Goal: Task Accomplishment & Management: Manage account settings

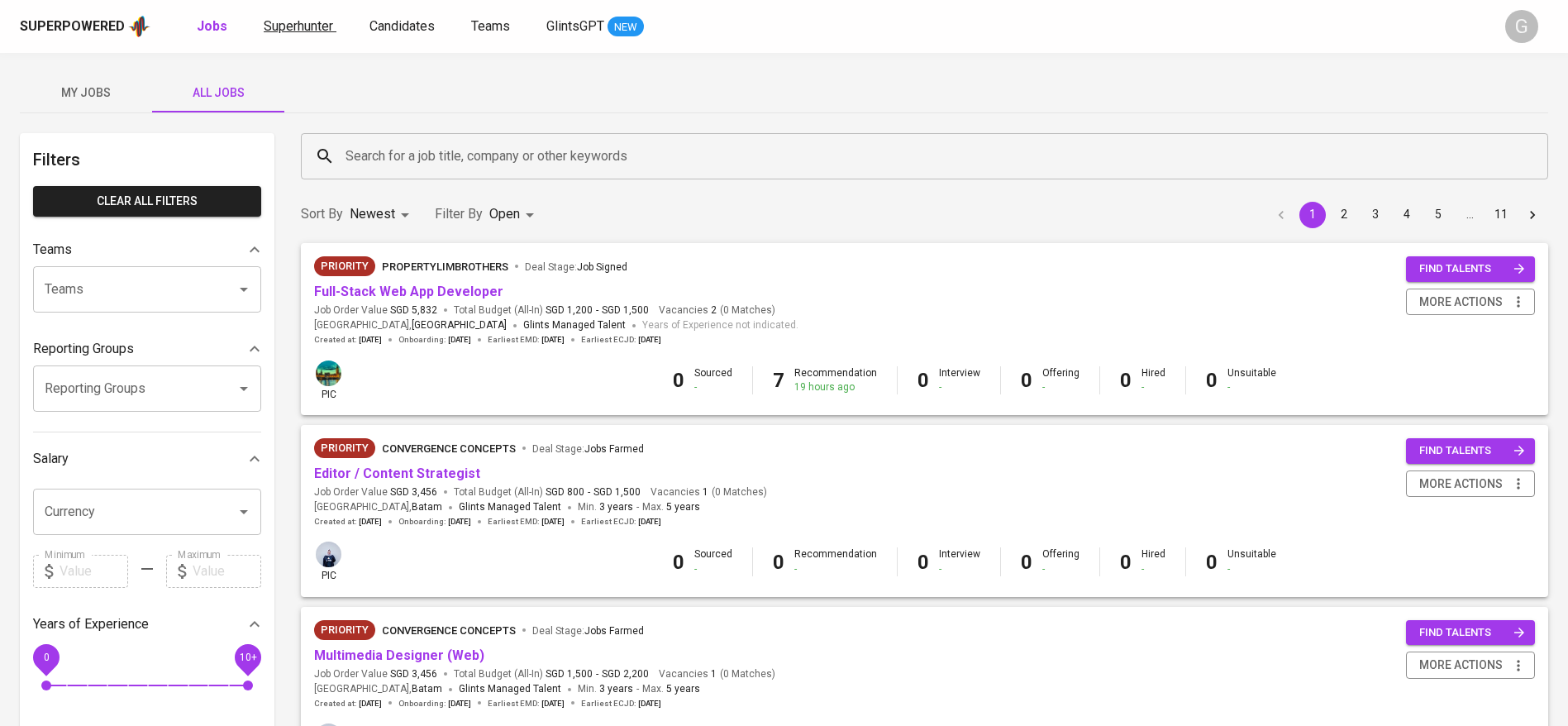
click at [322, 32] on span "Superhunter" at bounding box center [298, 26] width 69 height 15
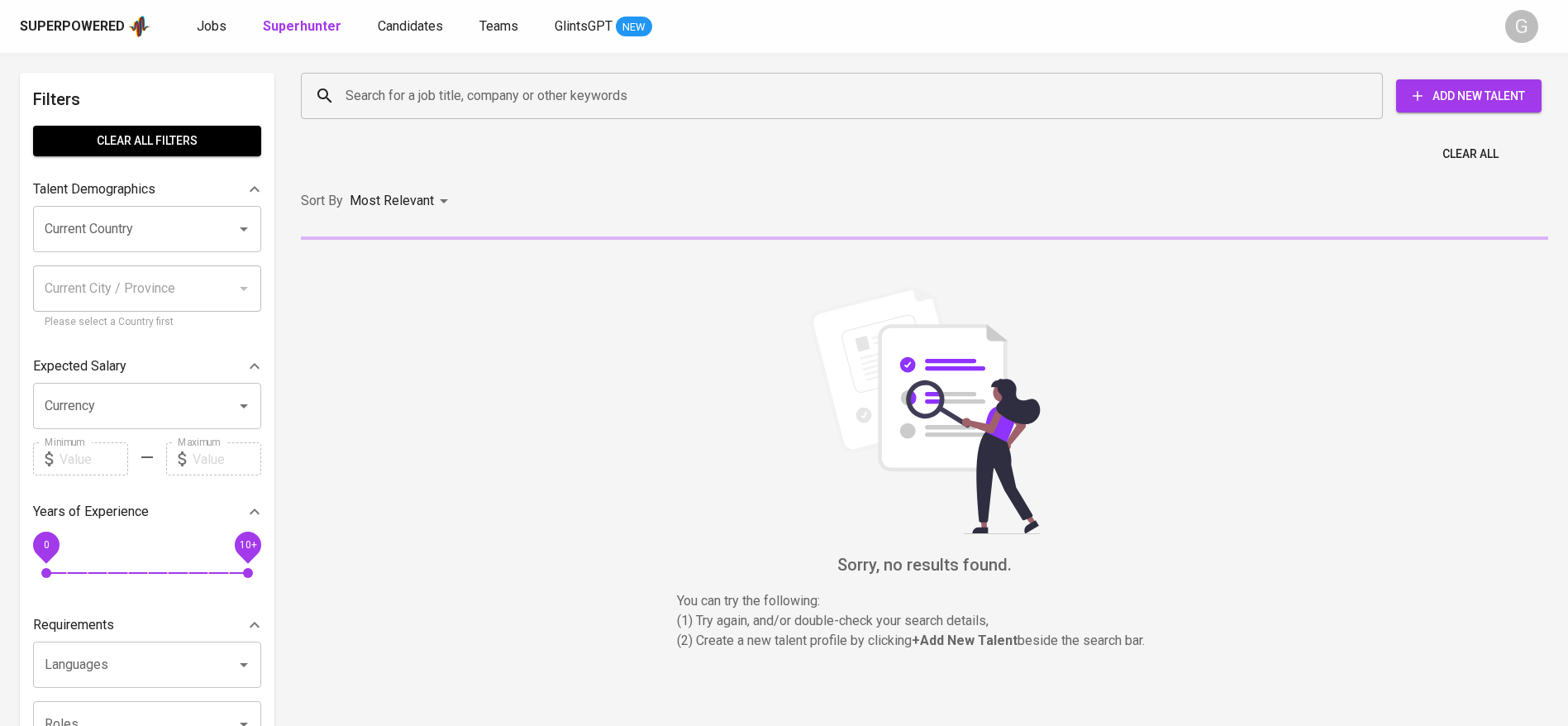
click at [432, 85] on input "Search for a job title, company or other keywords" at bounding box center [846, 95] width 1010 height 32
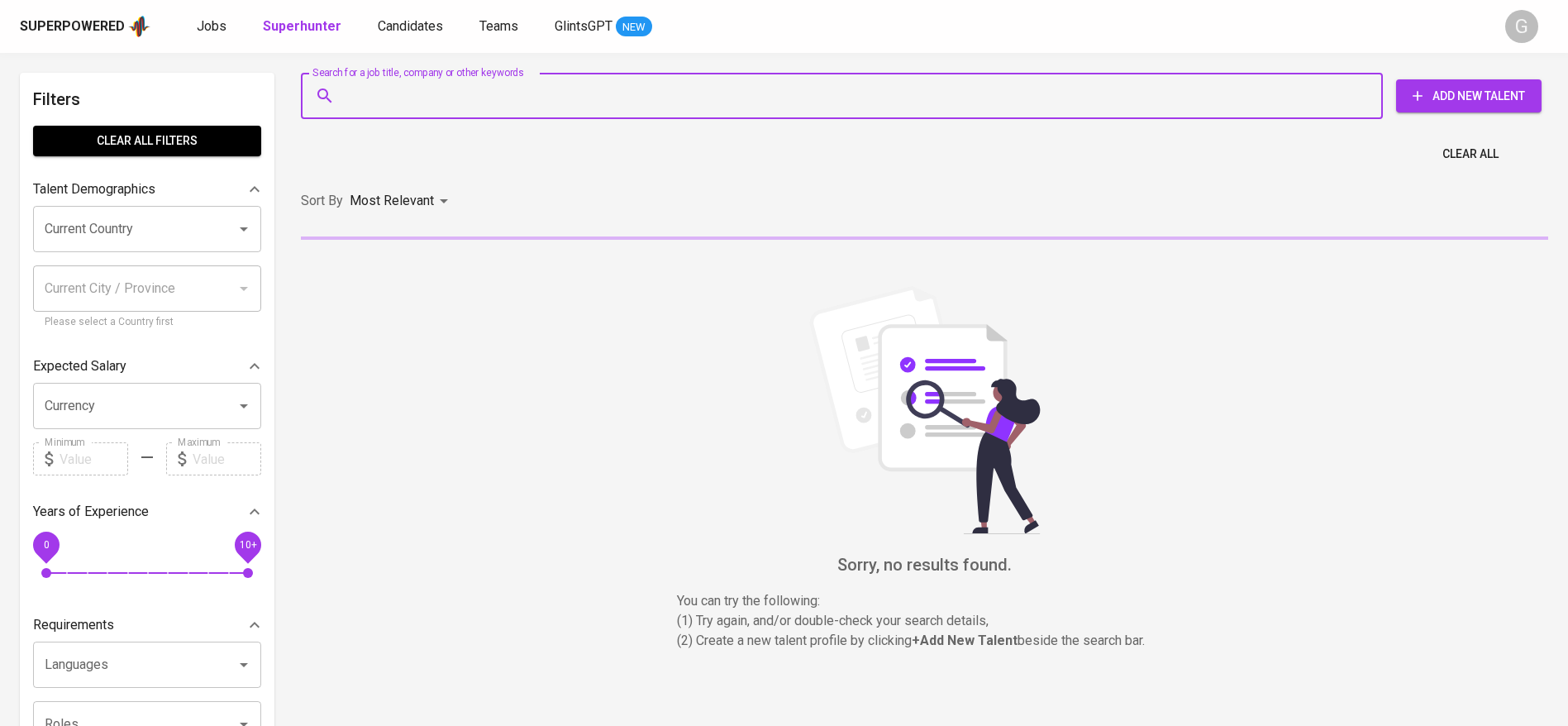
paste input "[PERSON_NAME][EMAIL_ADDRESS][DOMAIN_NAME]"
type input "[PERSON_NAME][EMAIL_ADDRESS][DOMAIN_NAME]"
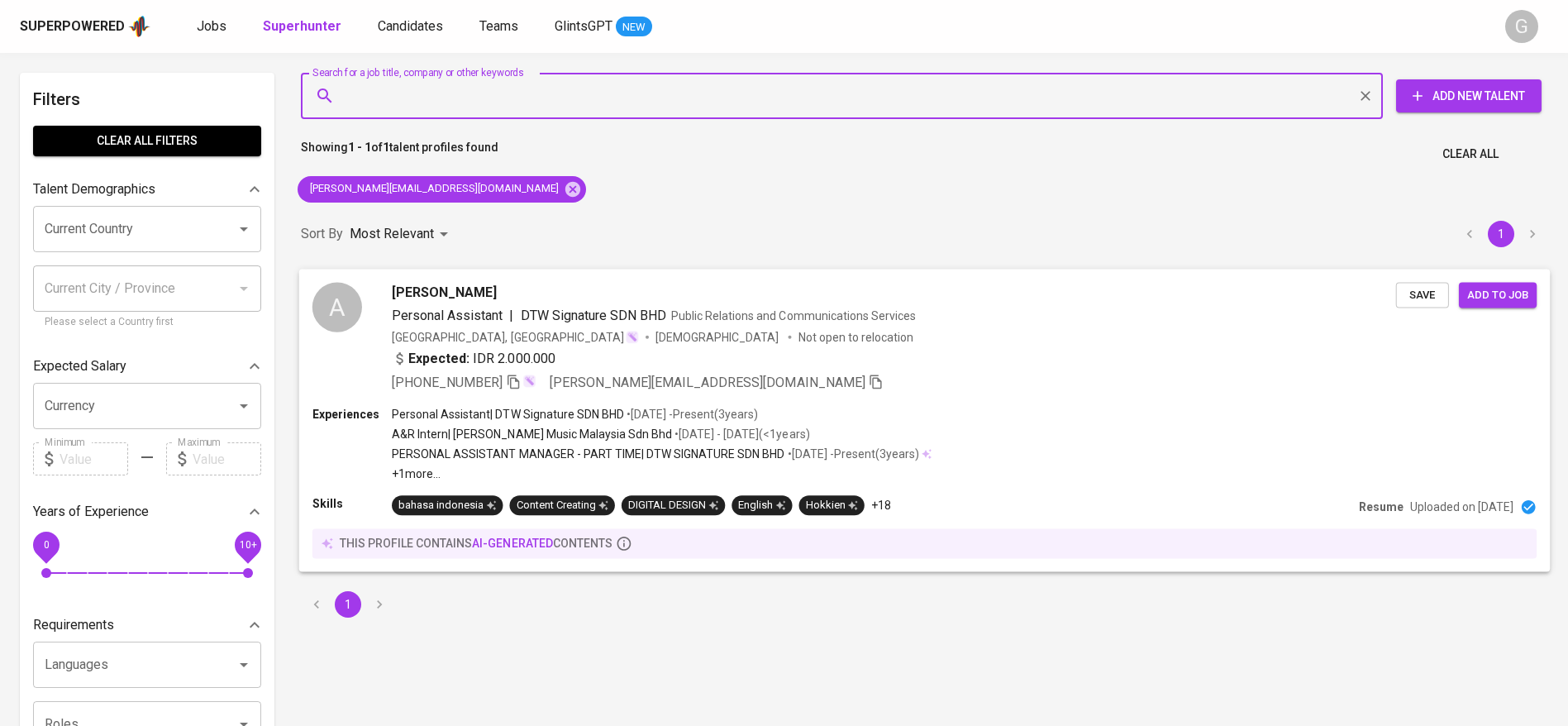
click at [1422, 299] on span "Save" at bounding box center [1423, 295] width 37 height 19
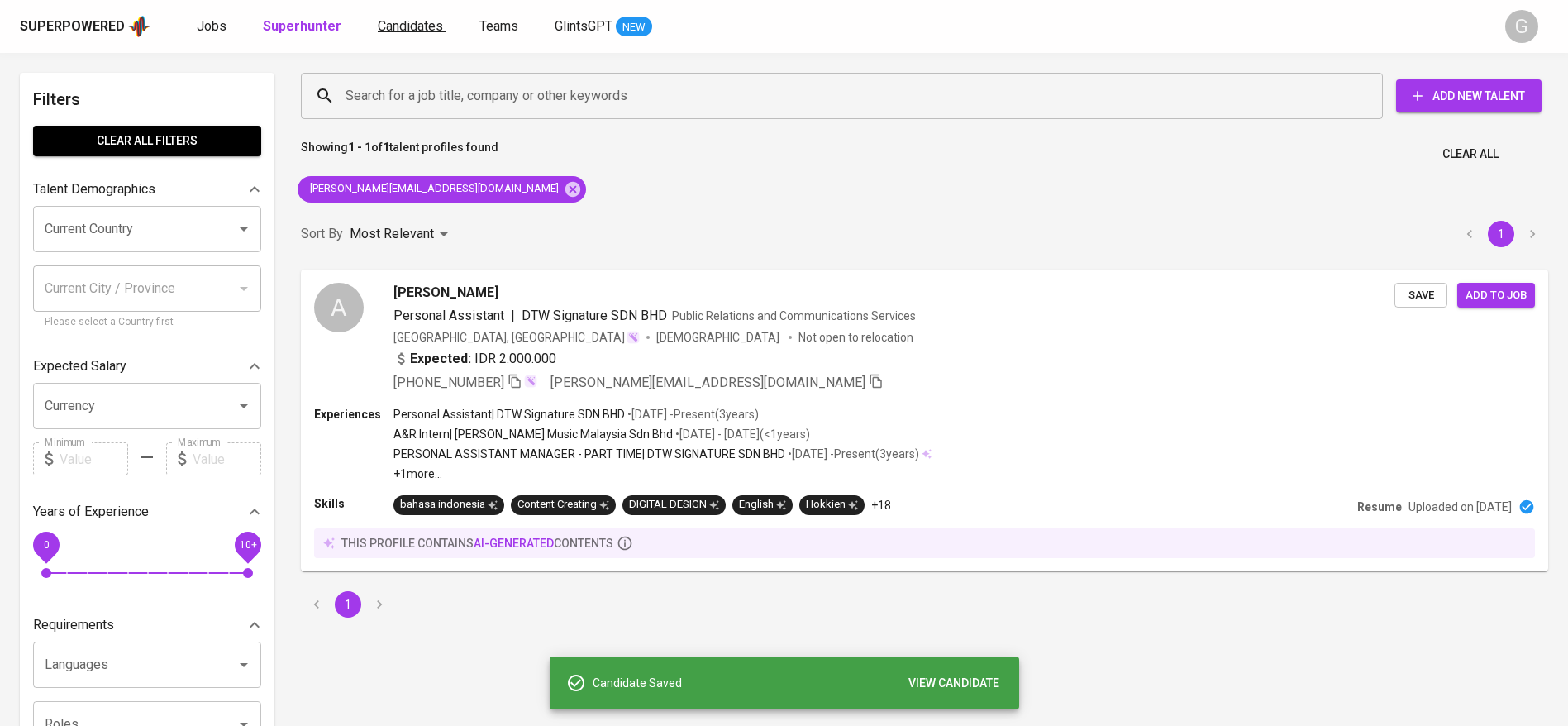
click at [390, 30] on span "Candidates" at bounding box center [411, 26] width 65 height 15
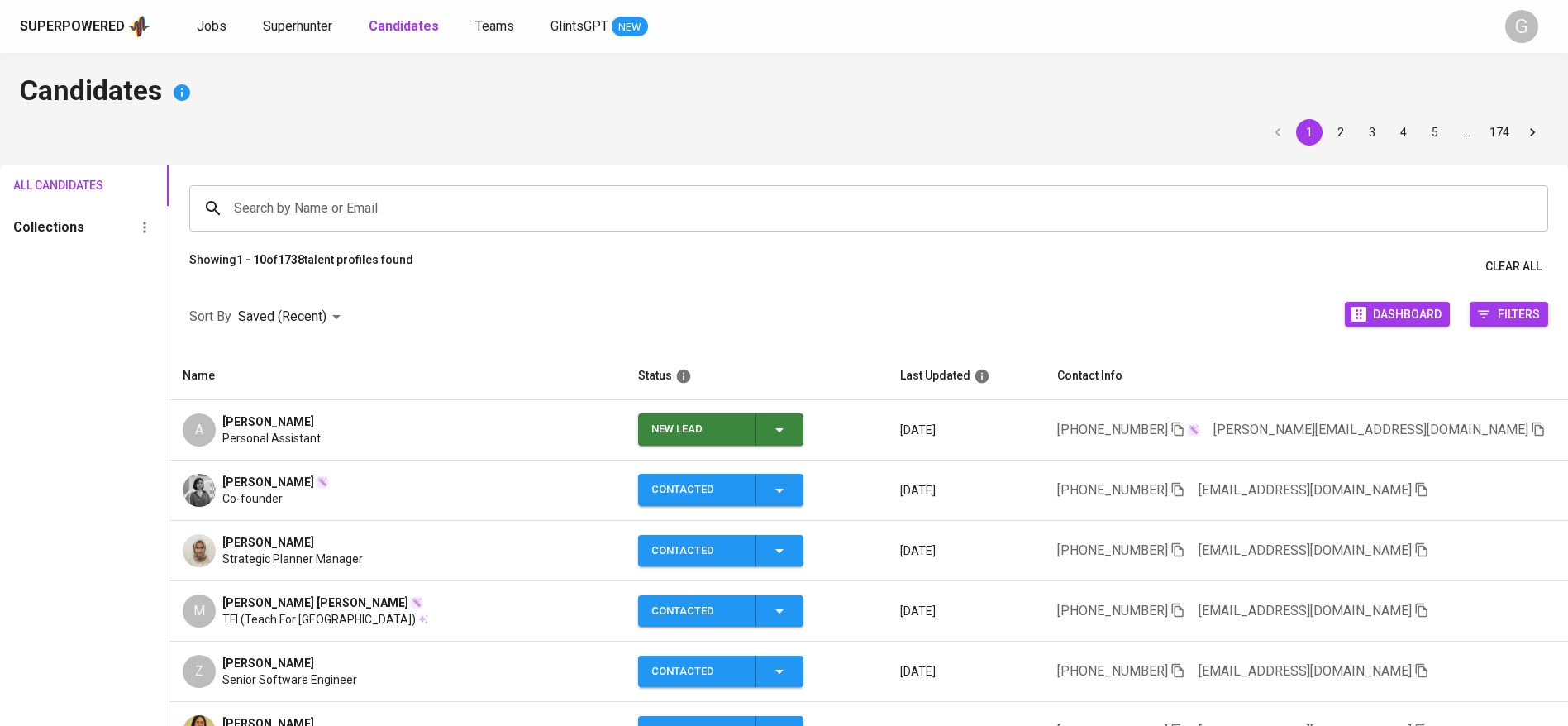
click at [441, 214] on input "Search by Name or Email" at bounding box center [873, 208] width 1286 height 32
click at [784, 429] on icon "button" at bounding box center [780, 430] width 9 height 4
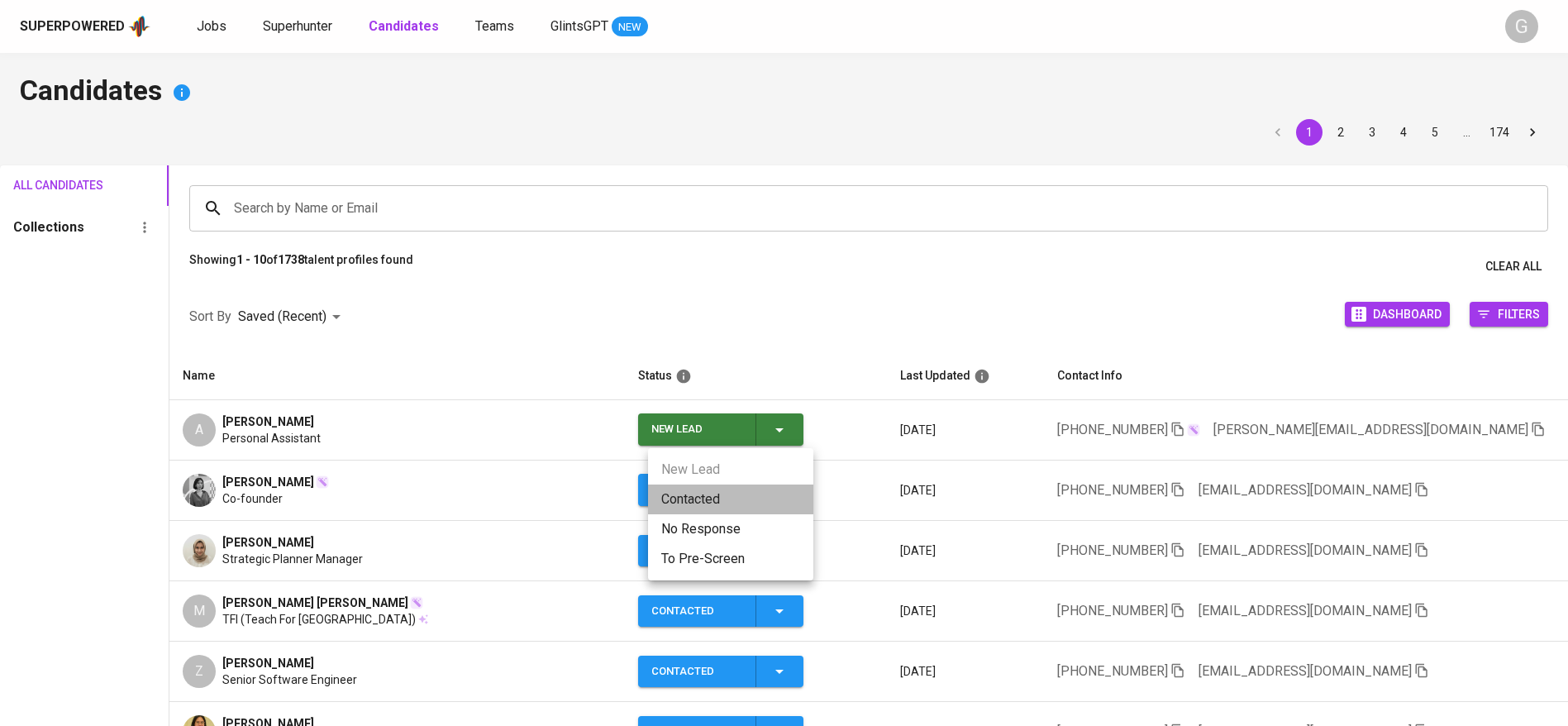
click at [758, 490] on li "Contacted" at bounding box center [731, 499] width 166 height 30
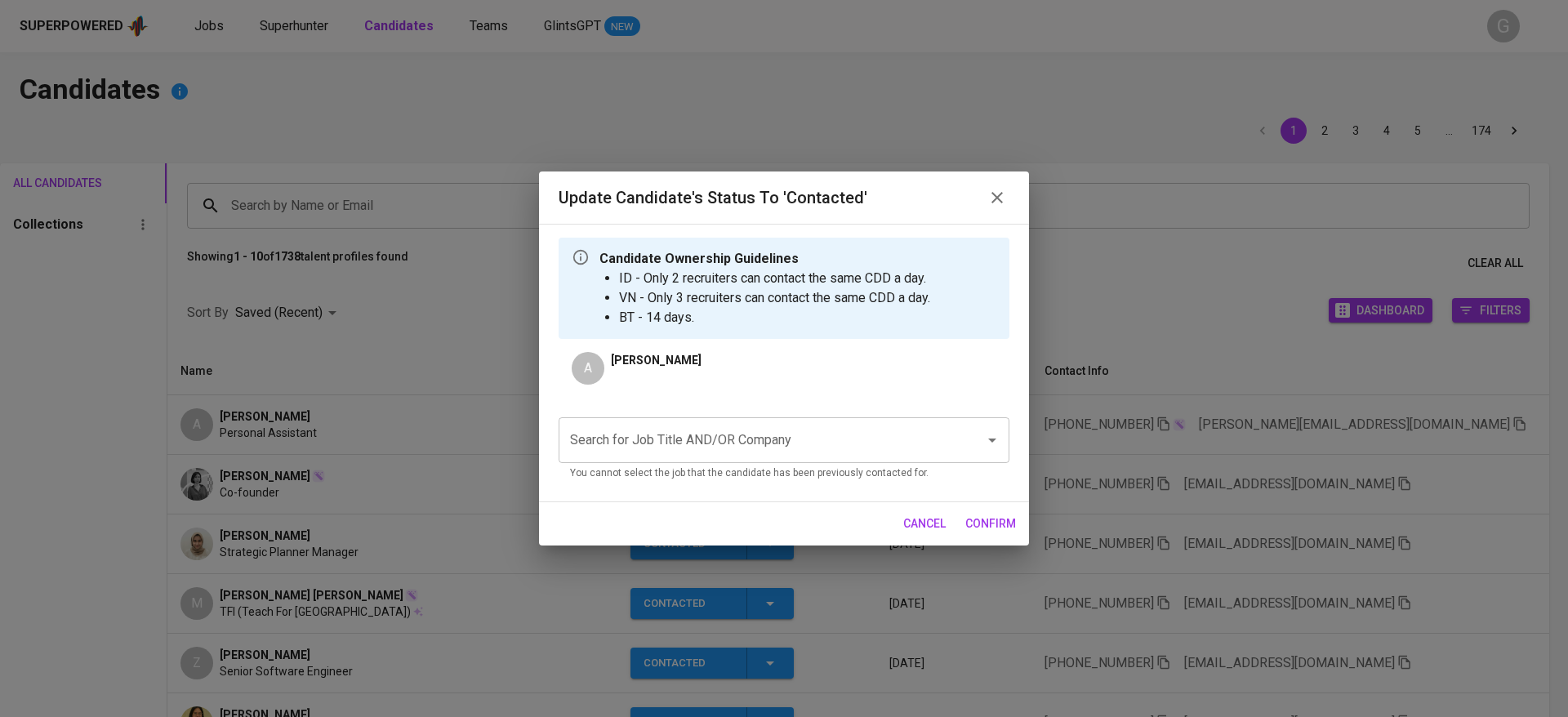
click at [883, 434] on input "Search for Job Title AND/OR Company" at bounding box center [761, 440] width 391 height 31
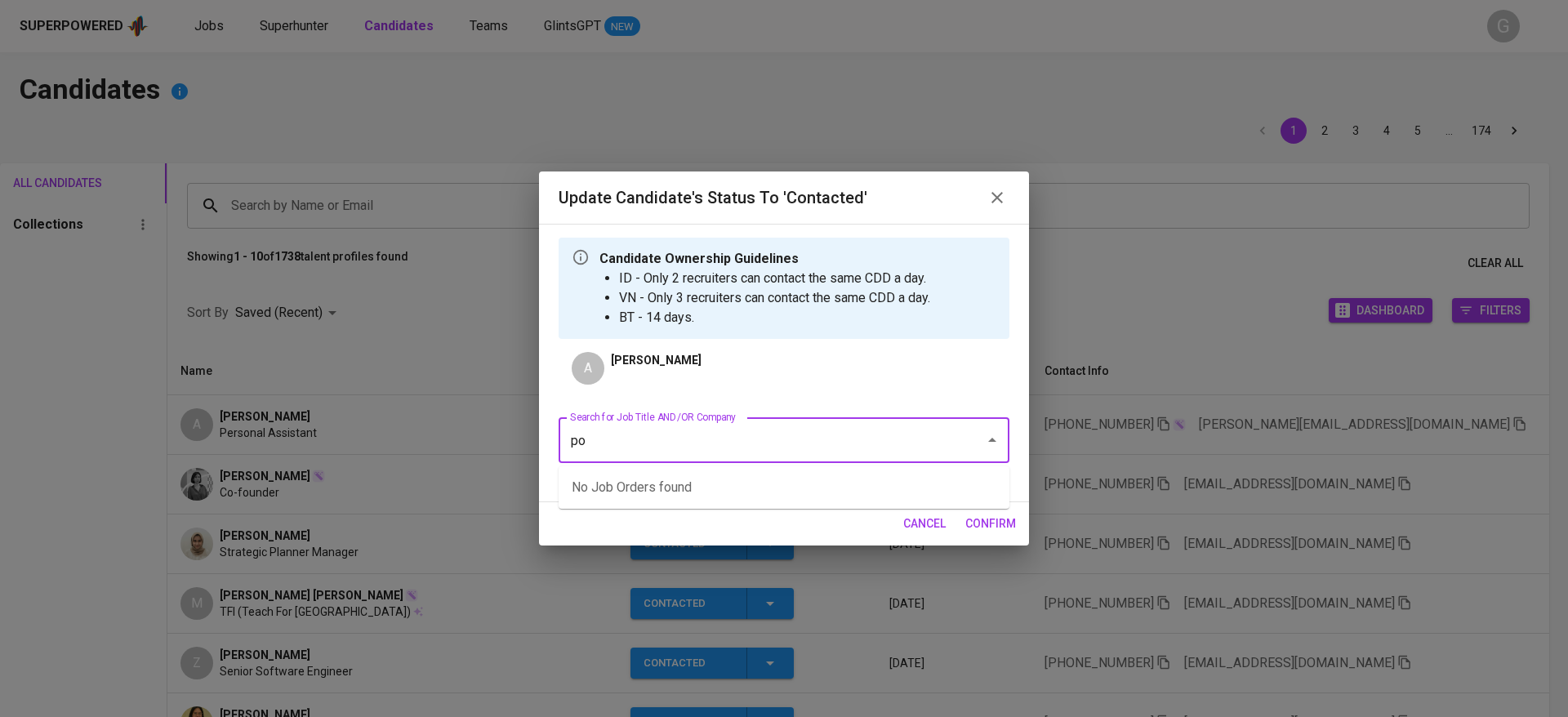
type input "p"
type input "u"
type input "evergreen"
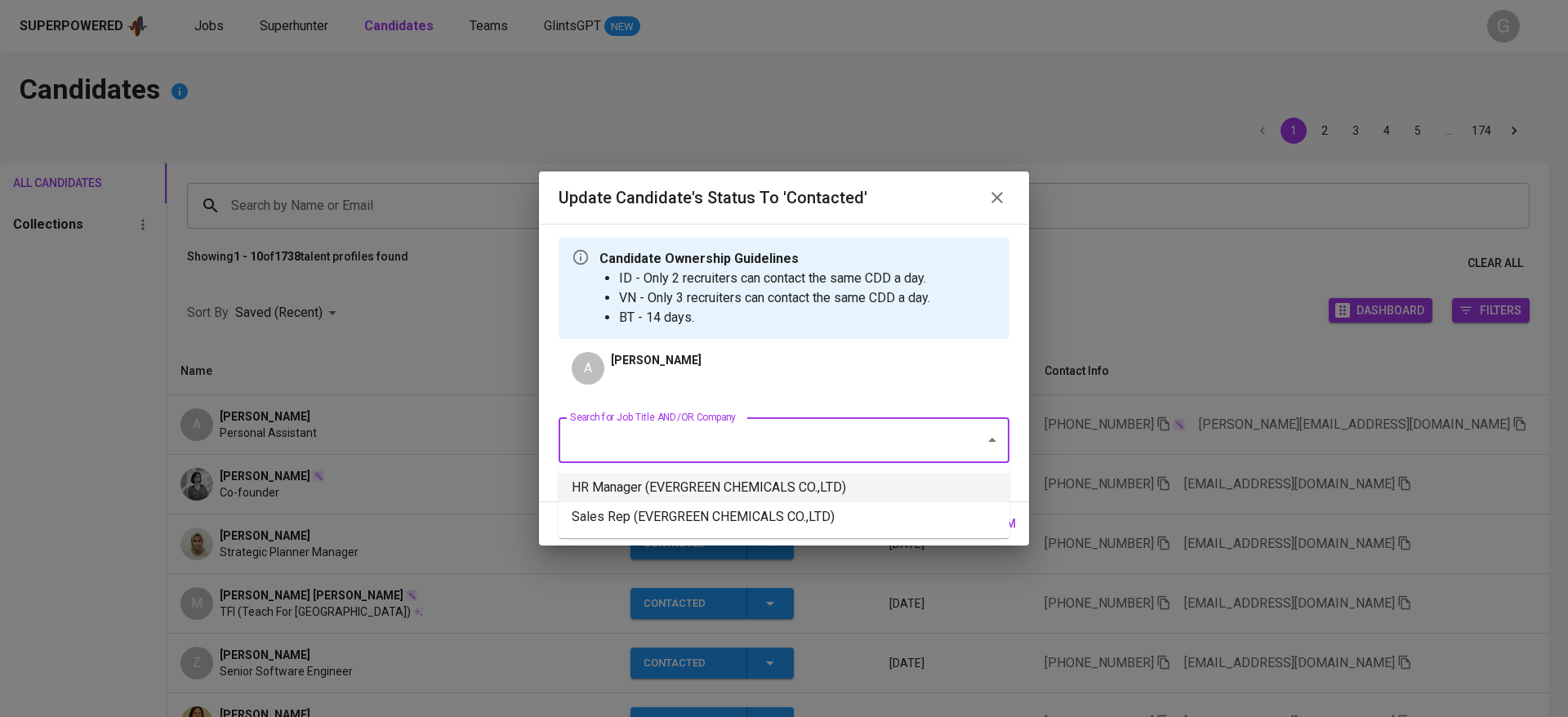
click at [760, 494] on li "HR Manager (EVERGREEN CHEMICALS CO.,LTD)" at bounding box center [784, 487] width 451 height 29
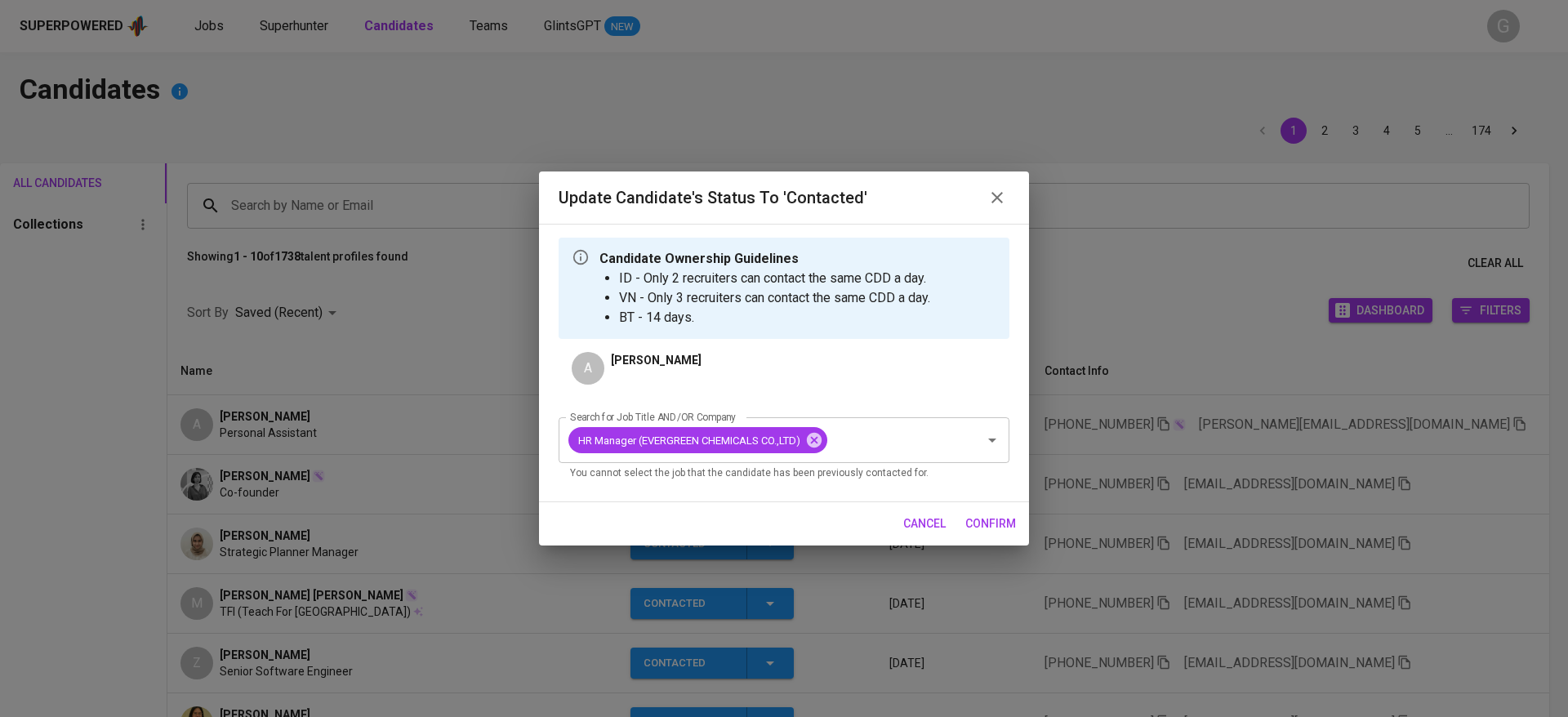
click at [978, 523] on span "confirm" at bounding box center [990, 523] width 50 height 20
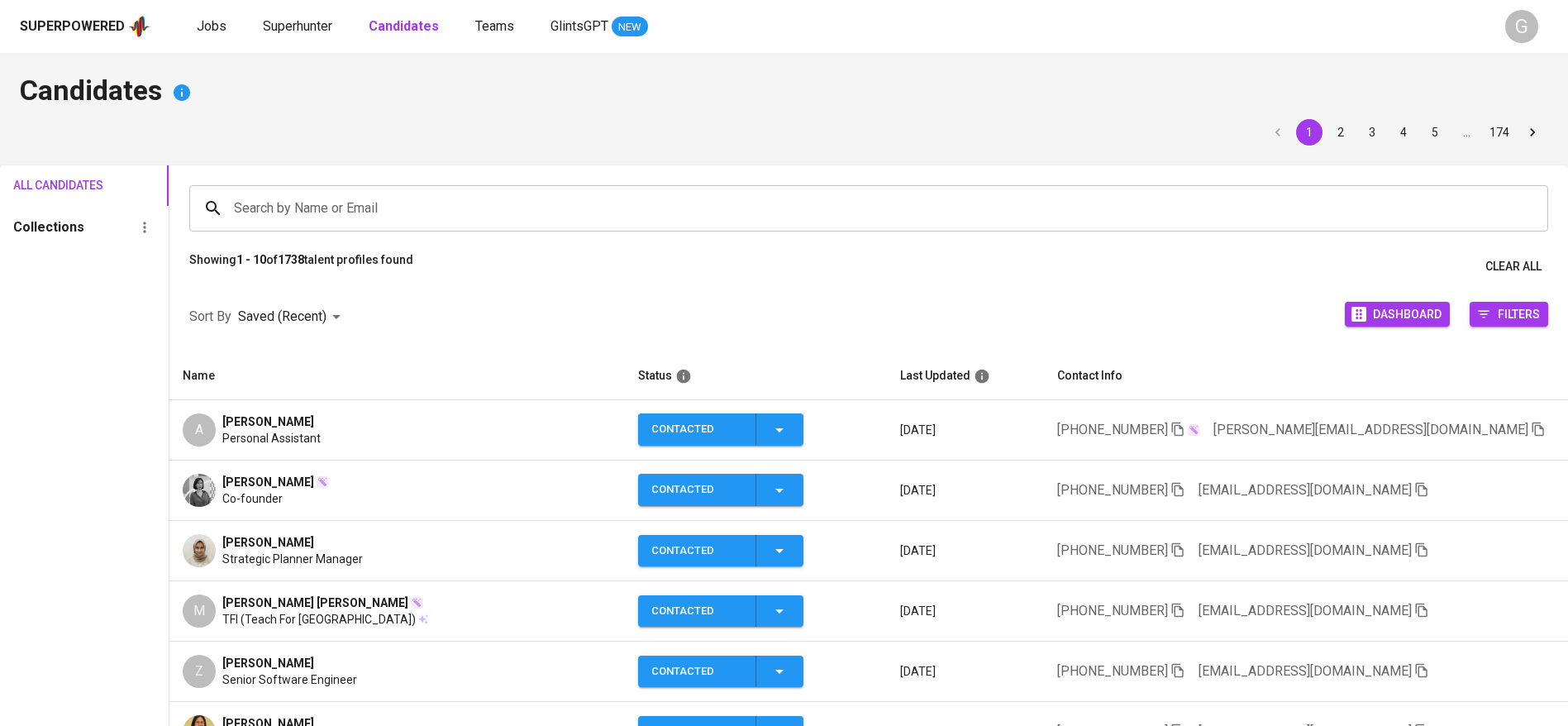
click at [384, 120] on div "1 2 3 4 5 … 174" at bounding box center [784, 132] width 1529 height 26
click at [304, 21] on span "Superhunter" at bounding box center [297, 26] width 69 height 15
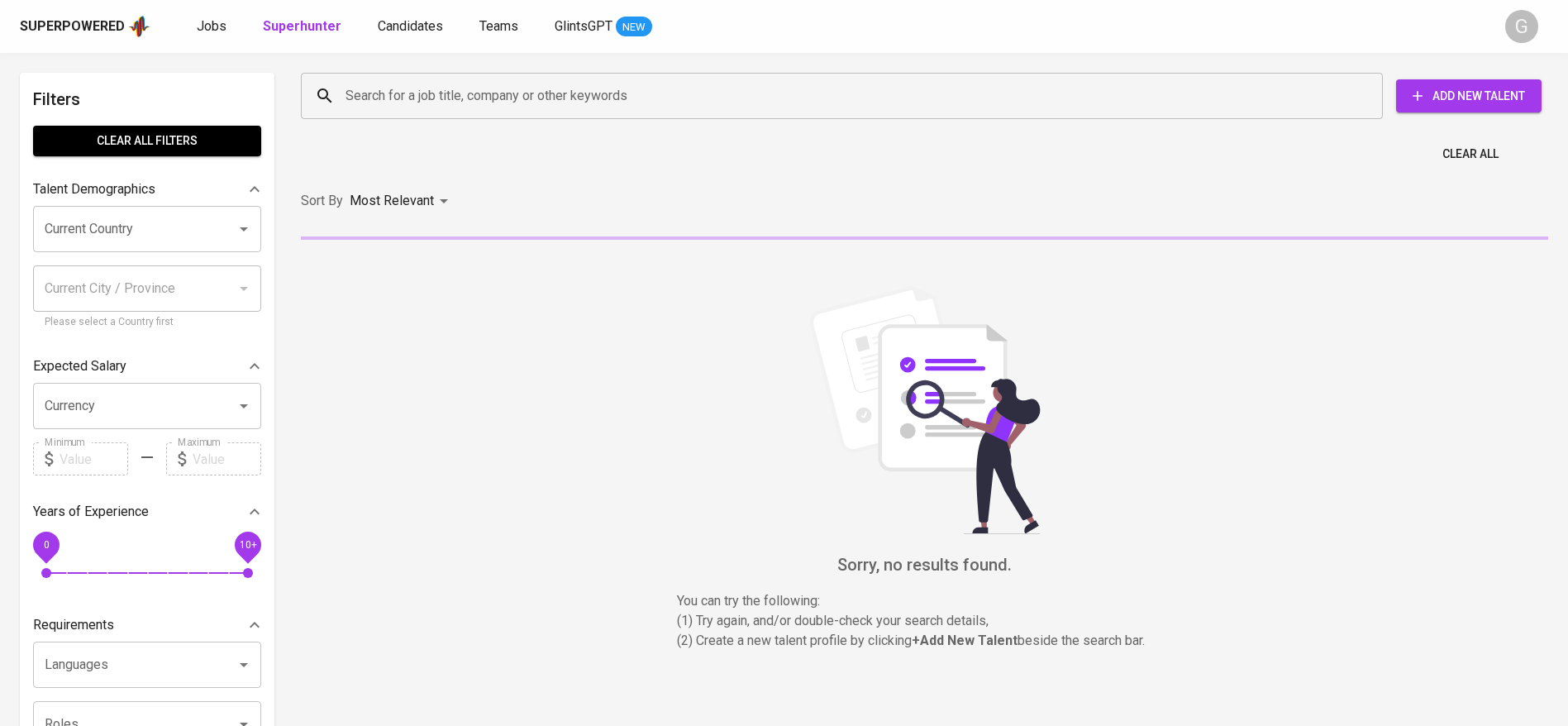
click at [402, 69] on div "Search for a job title, company or other keywords Search for a job title, compa…" at bounding box center [921, 95] width 1247 height 53
click at [414, 93] on input "Search for a job title, company or other keywords" at bounding box center [846, 95] width 1010 height 32
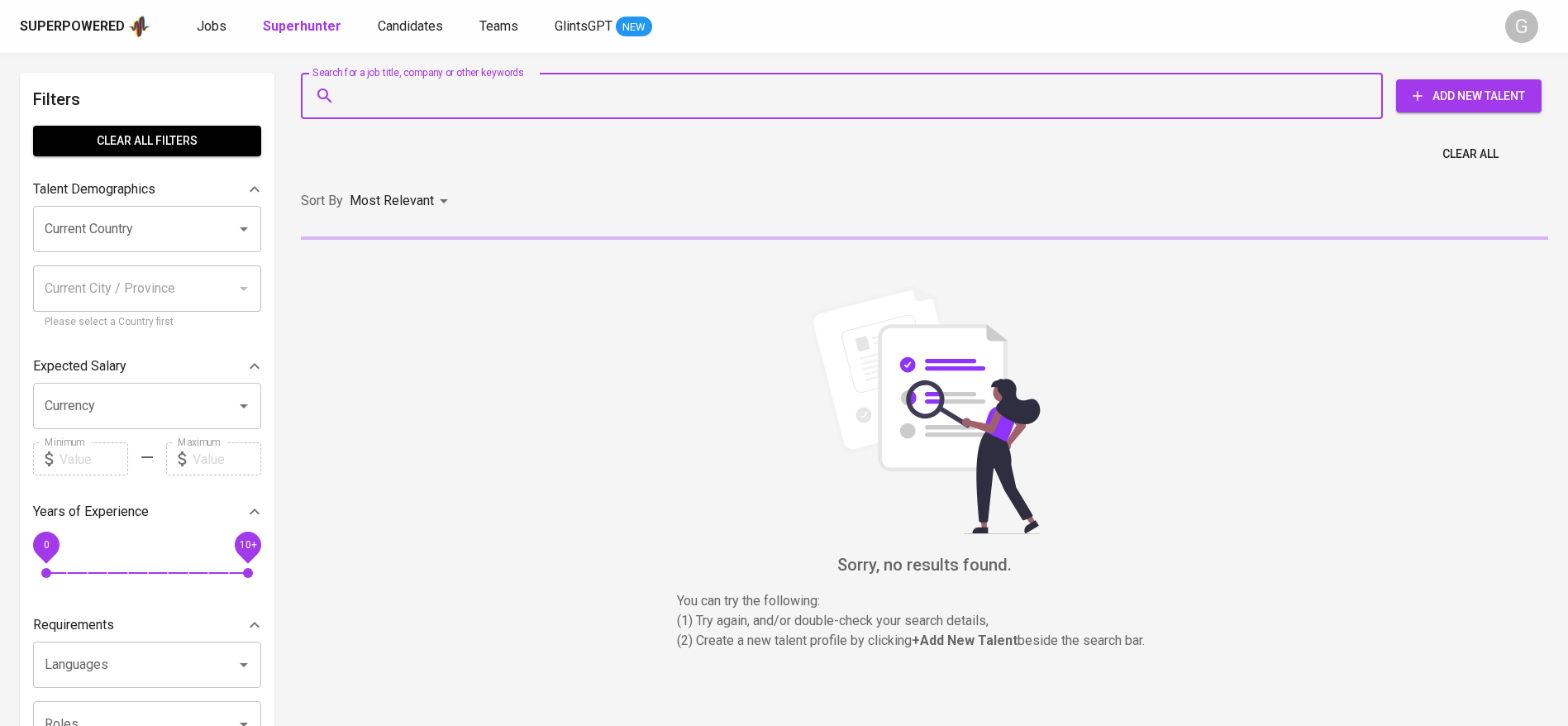
paste input "[EMAIL_ADDRESS][DOMAIN_NAME]"
type input "[EMAIL_ADDRESS][DOMAIN_NAME]"
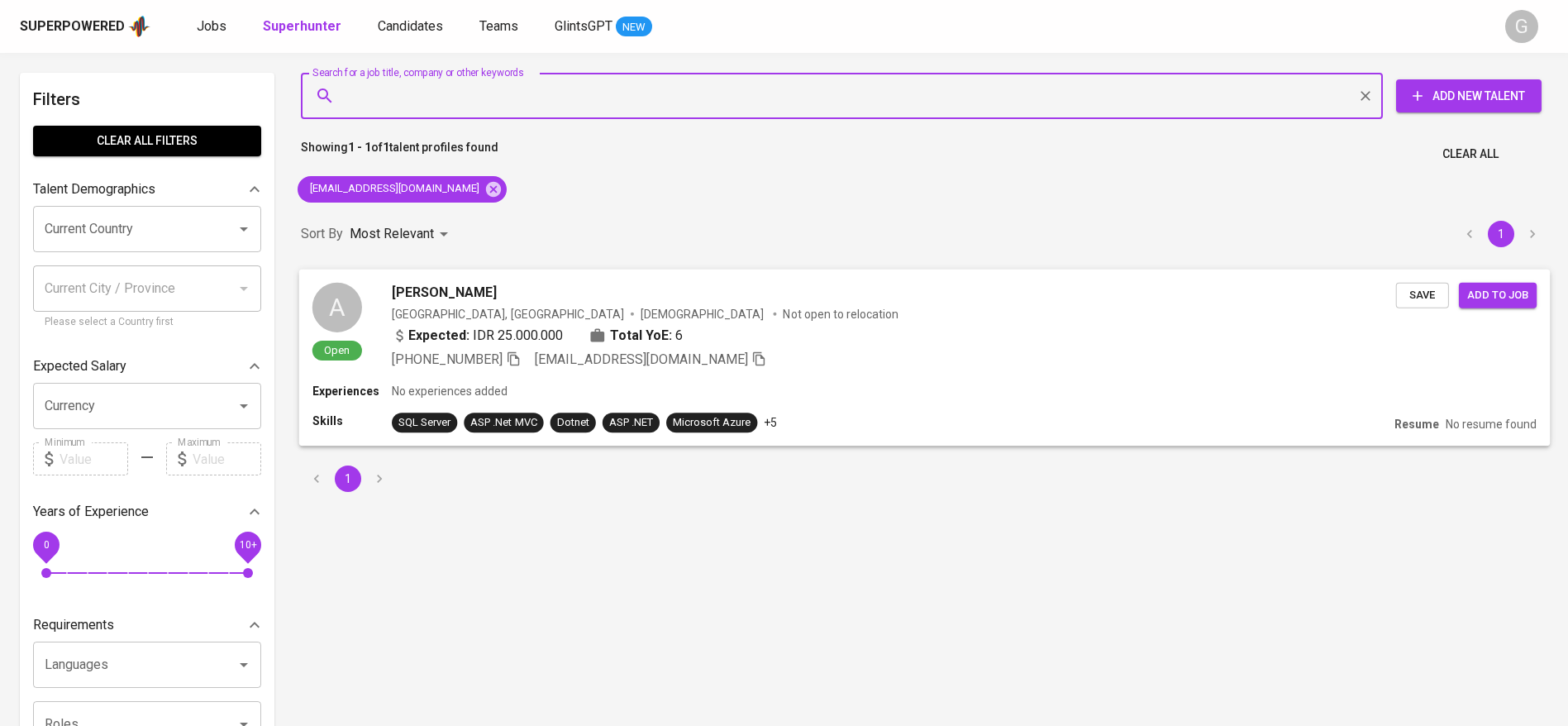
click at [1420, 290] on span "Save" at bounding box center [1423, 295] width 37 height 19
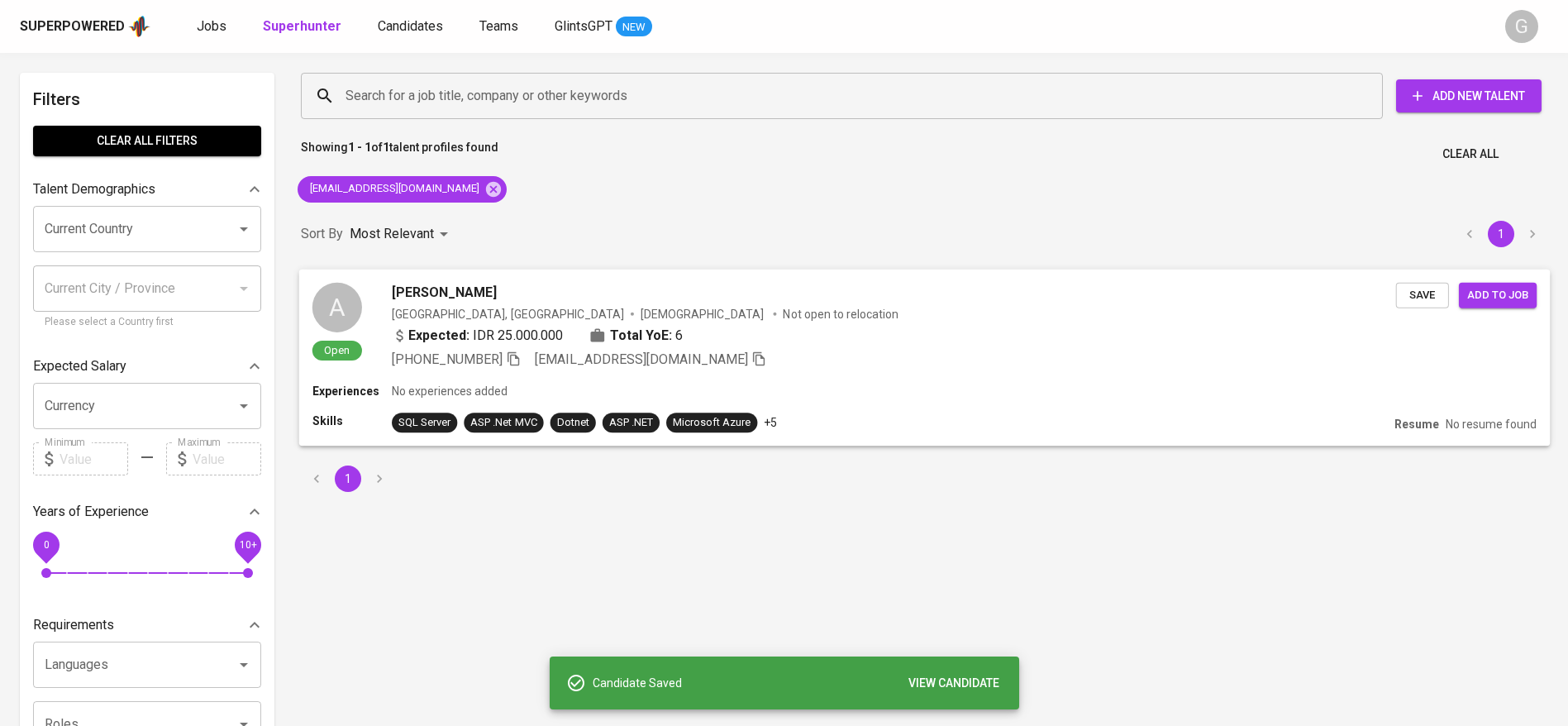
click at [735, 331] on div "Expected: IDR 25.000.000 Total YoE: 6" at bounding box center [894, 337] width 1005 height 24
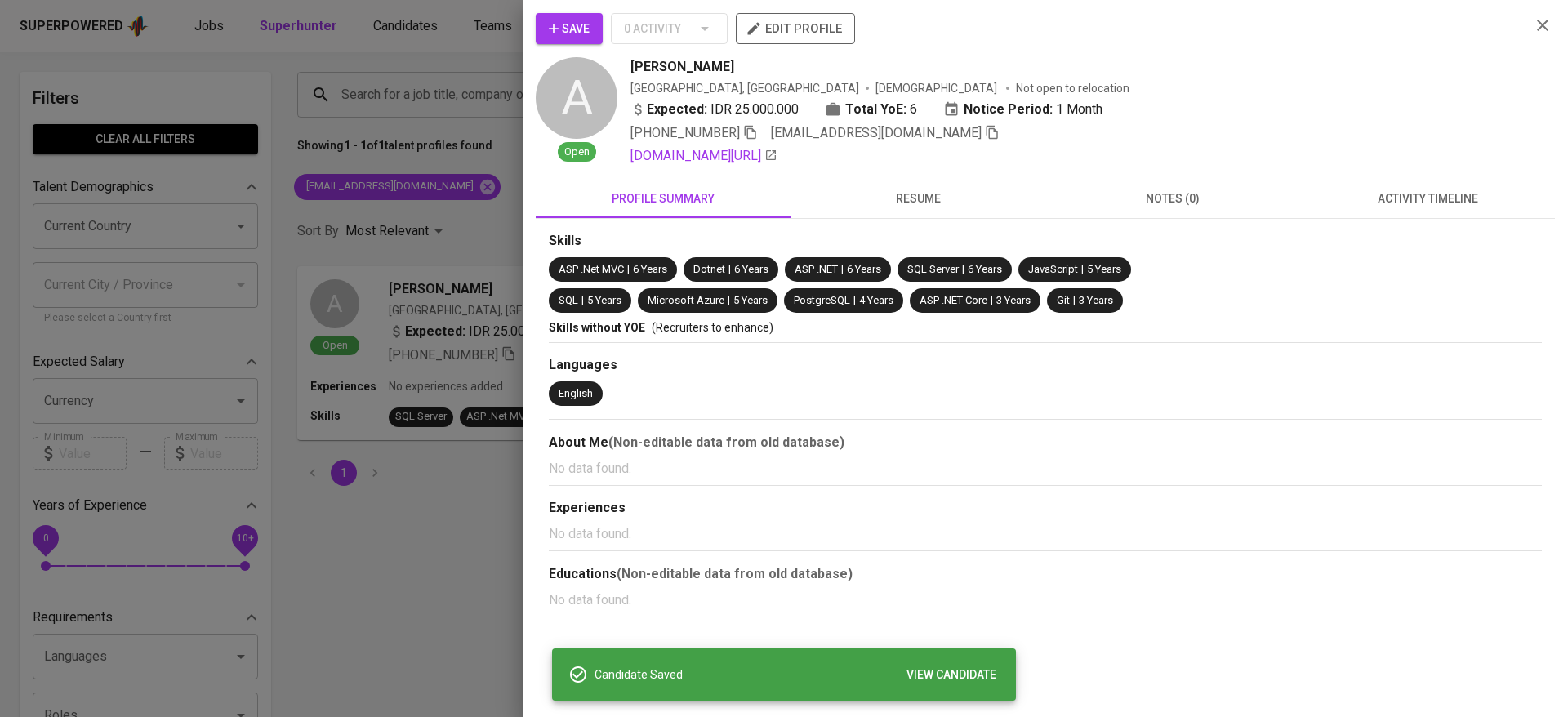
drag, startPoint x: 554, startPoint y: 35, endPoint x: 561, endPoint y: 26, distance: 11.4
click at [559, 29] on icon "button" at bounding box center [553, 28] width 16 height 16
click at [562, 26] on span "Save" at bounding box center [569, 29] width 41 height 20
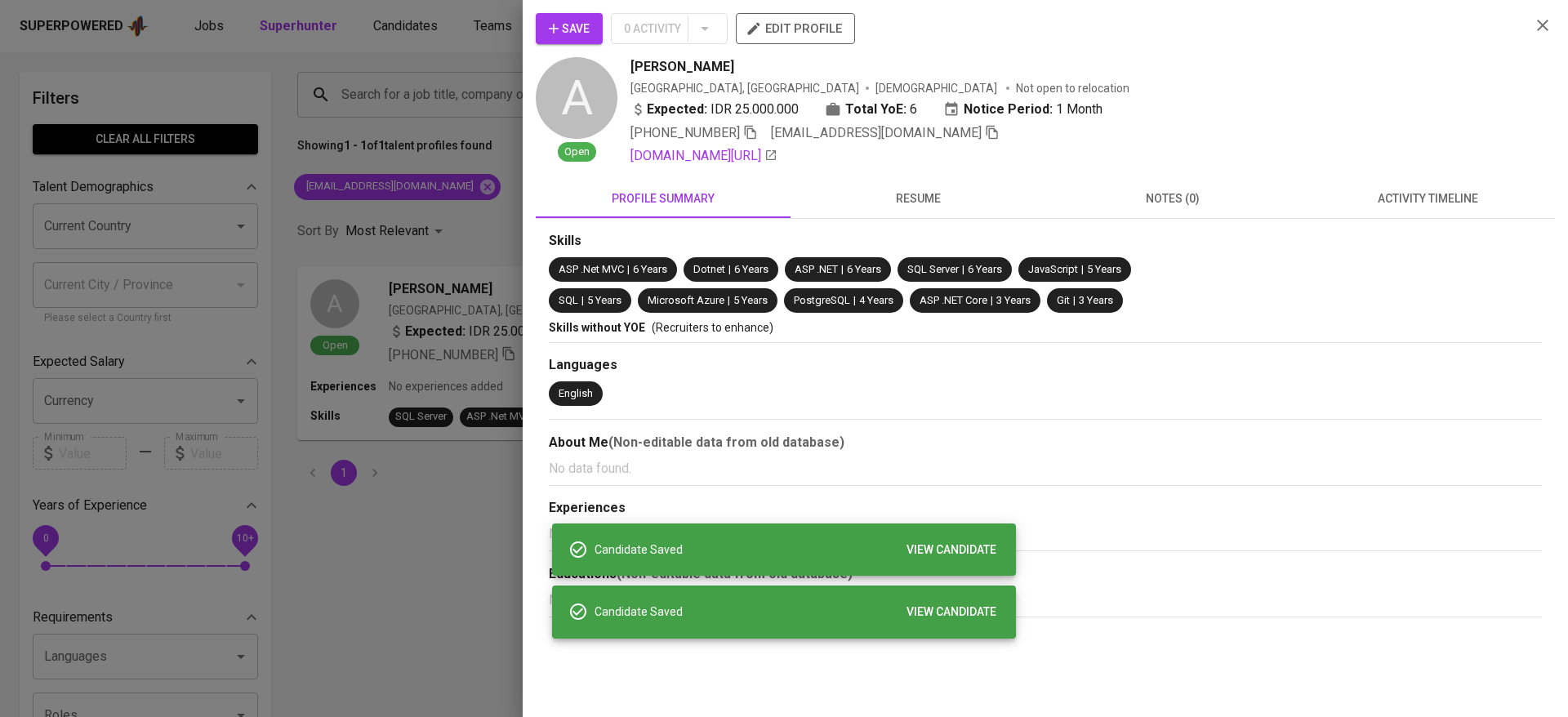
click at [380, 189] on div at bounding box center [784, 358] width 1568 height 717
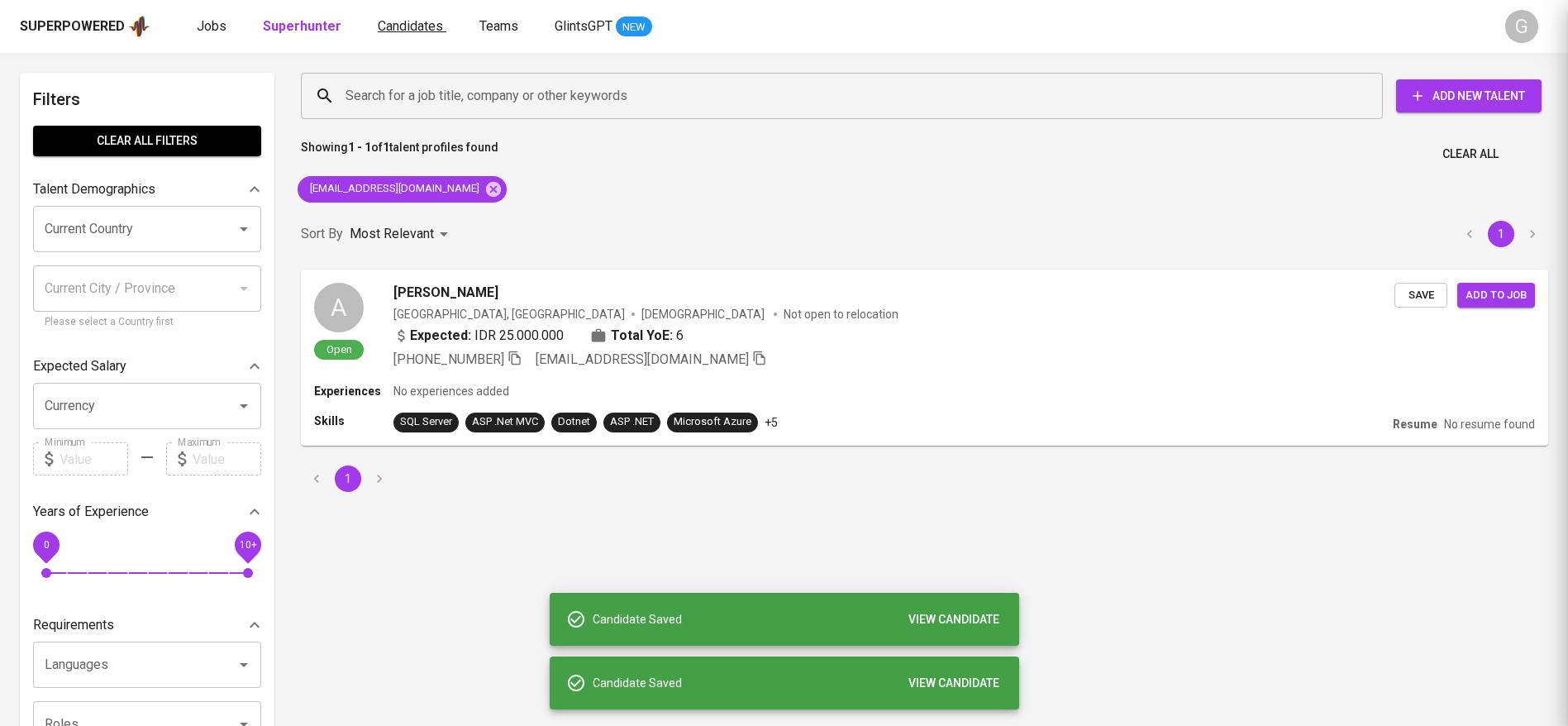
click at [409, 31] on span "Candidates" at bounding box center [411, 26] width 65 height 15
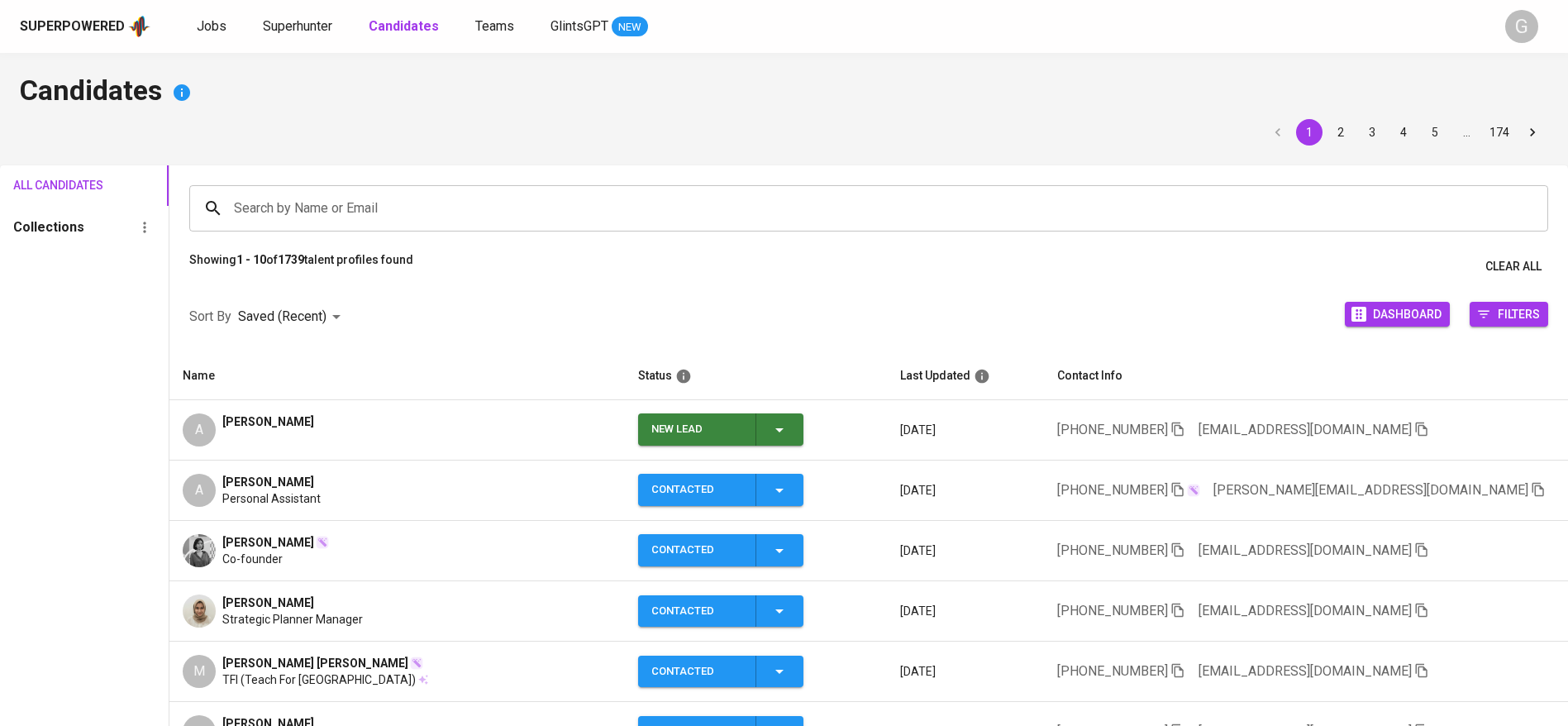
click at [804, 433] on button "New Lead" at bounding box center [721, 428] width 166 height 32
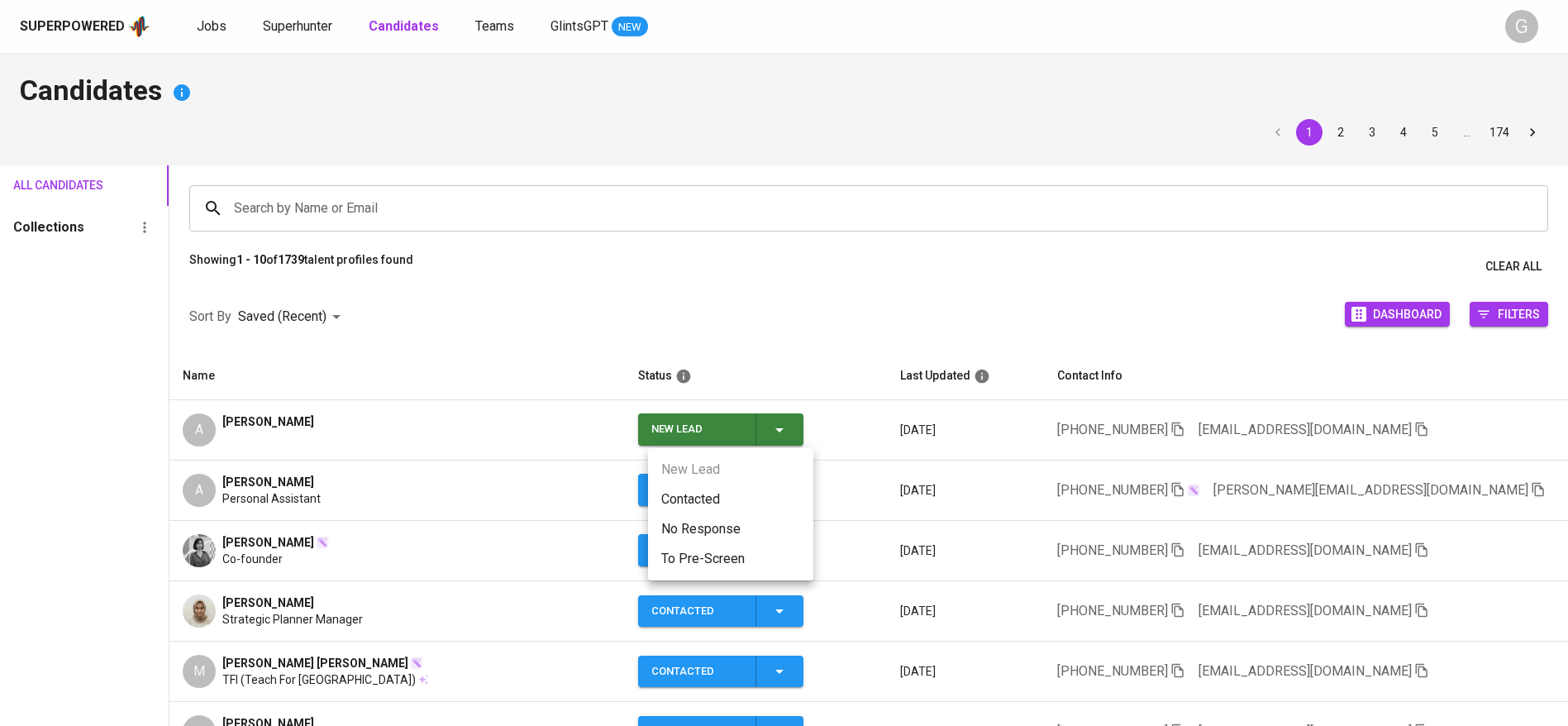
click at [783, 499] on li "Contacted" at bounding box center [731, 499] width 166 height 30
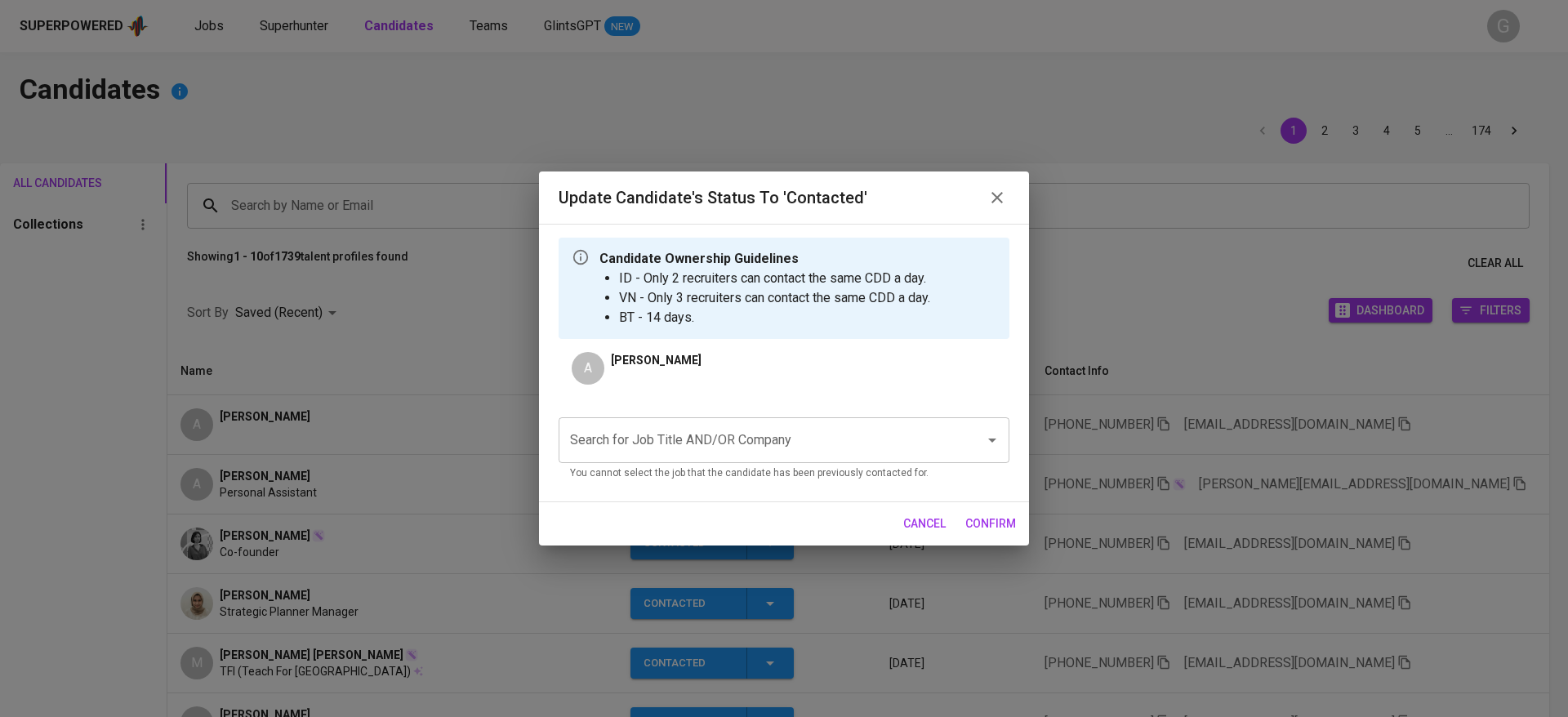
click at [842, 425] on input "Search for Job Title AND/OR Company" at bounding box center [761, 440] width 391 height 31
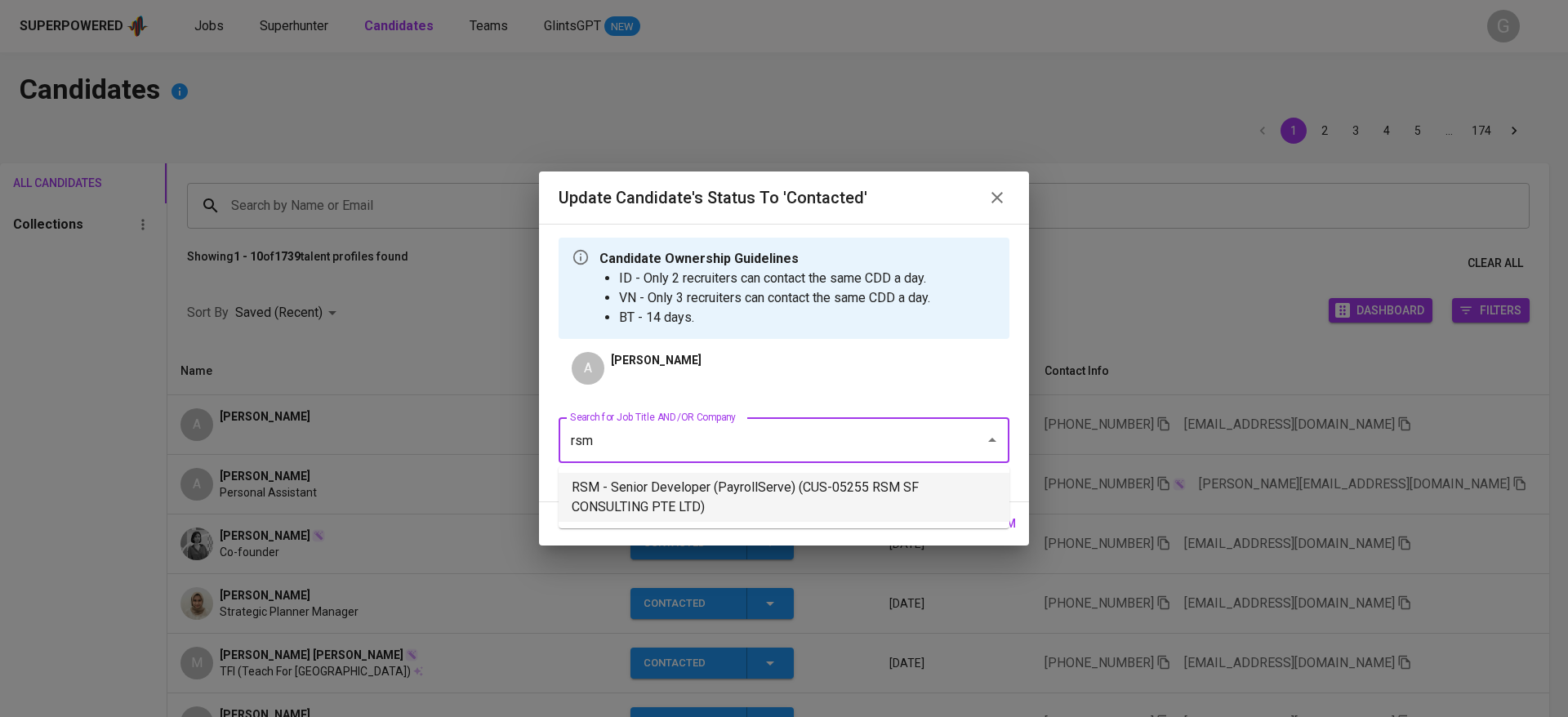
click at [854, 488] on li "RSM - Senior Developer (PayrollServe) (CUS-05255 RSM SF CONSULTING PTE LTD)" at bounding box center [784, 497] width 451 height 49
type input "rsm"
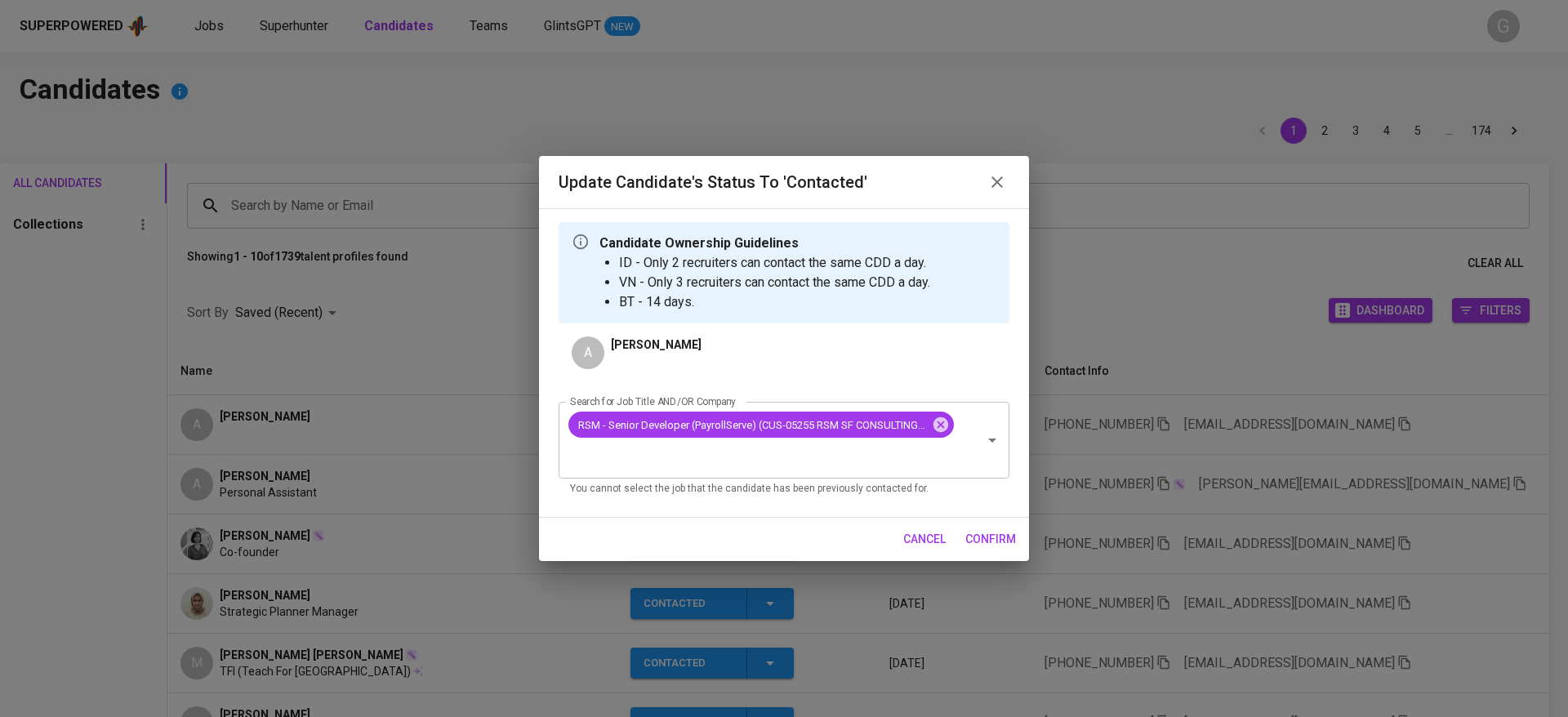
click at [990, 533] on span "confirm" at bounding box center [990, 539] width 50 height 20
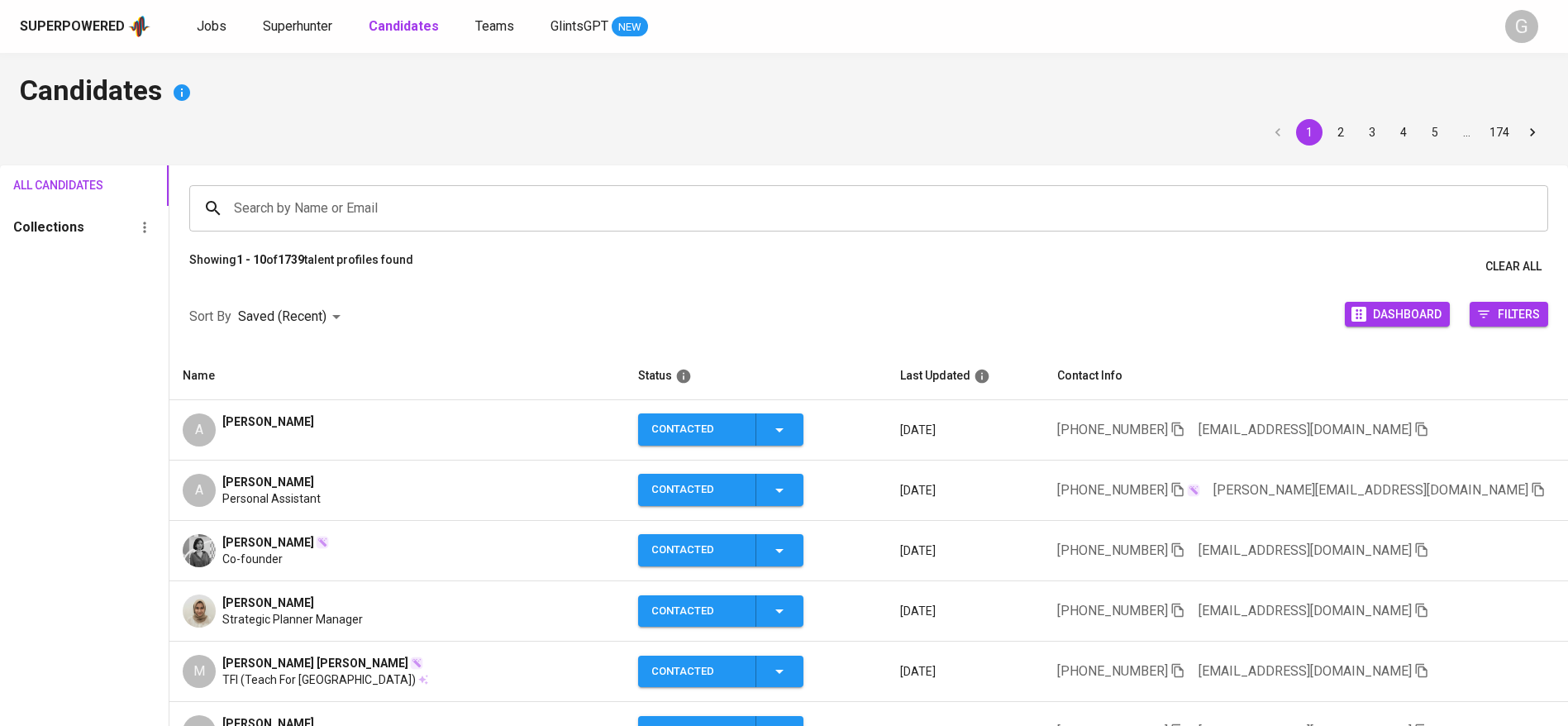
click at [1531, 494] on icon "button" at bounding box center [1538, 489] width 14 height 14
